Goal: Transaction & Acquisition: Purchase product/service

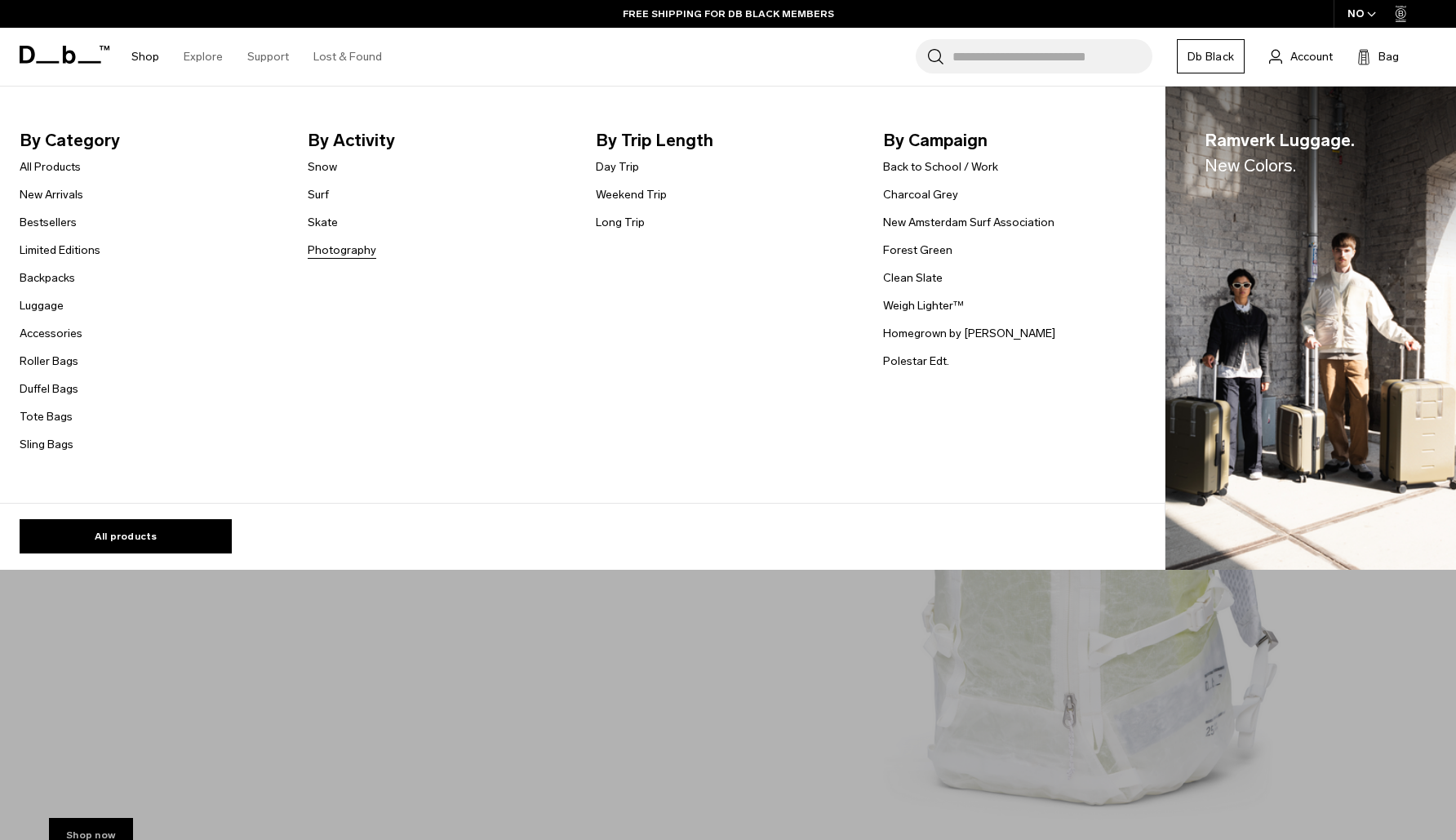
click at [342, 257] on link "Photography" at bounding box center [342, 250] width 69 height 17
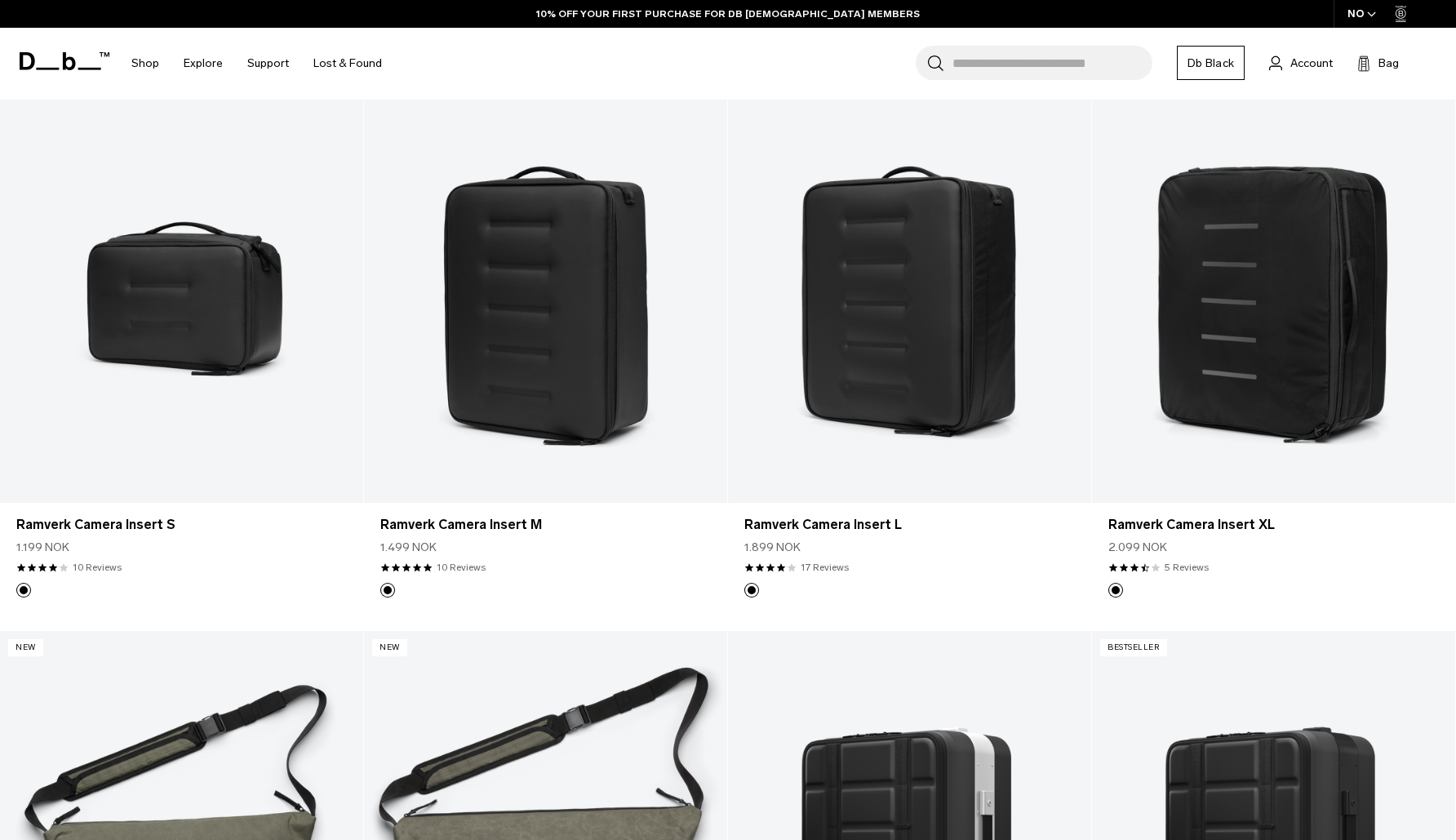
scroll to position [744, 0]
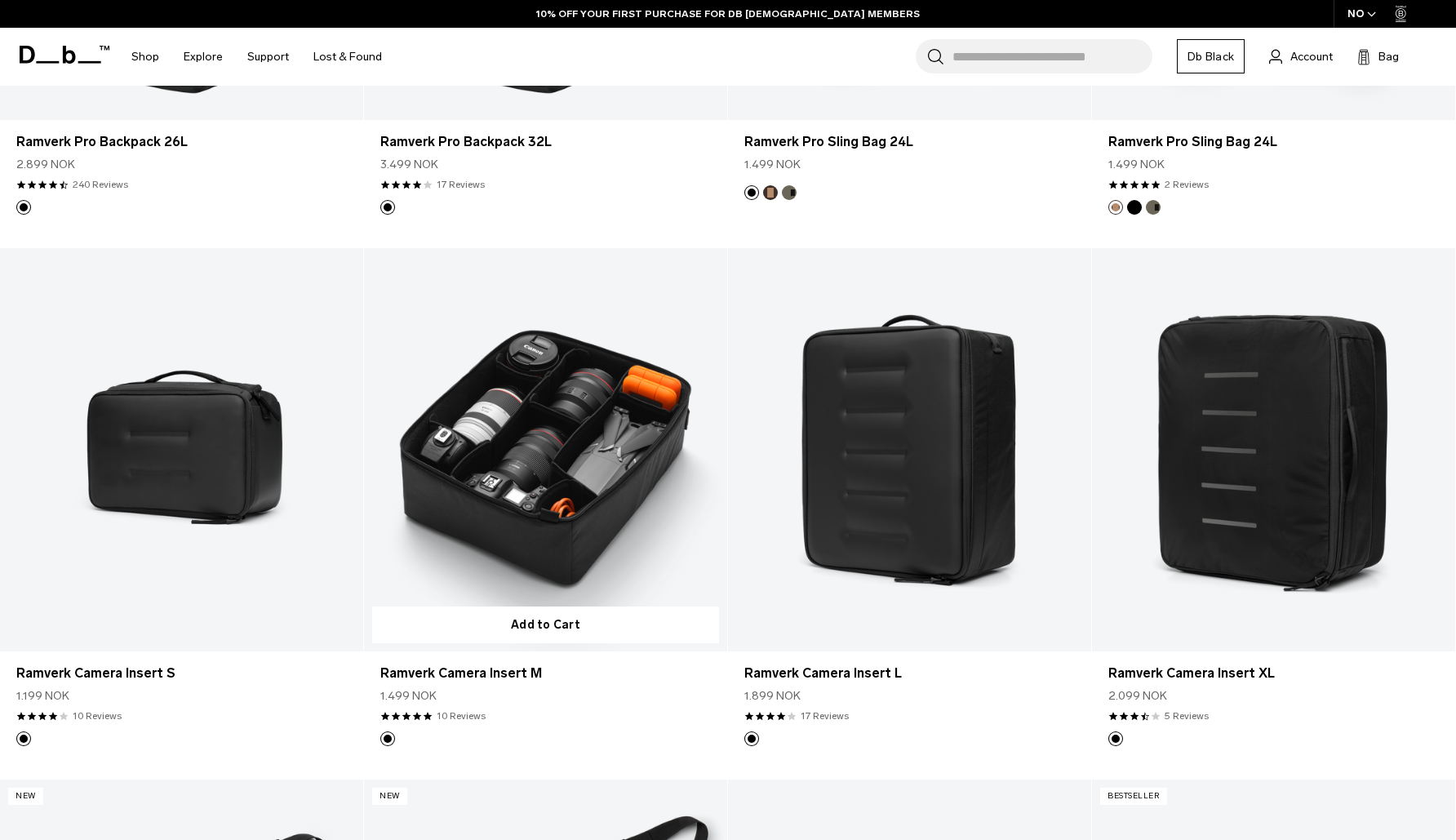
click at [526, 473] on link "Ramverk Camera Insert M" at bounding box center [546, 449] width 363 height 403
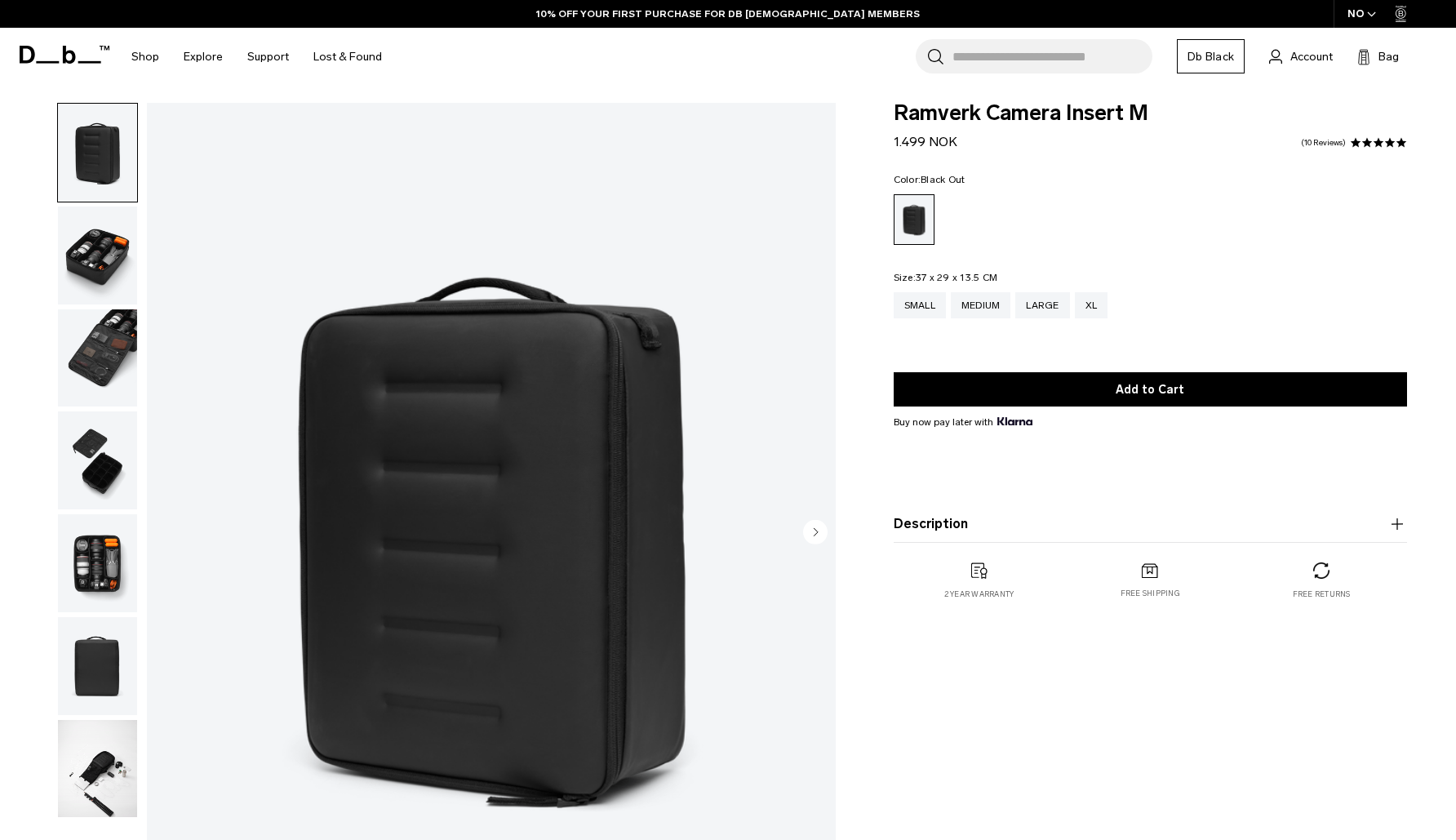
click at [110, 563] on img "button" at bounding box center [97, 563] width 80 height 98
